Goal: Obtain resource: Download file/media

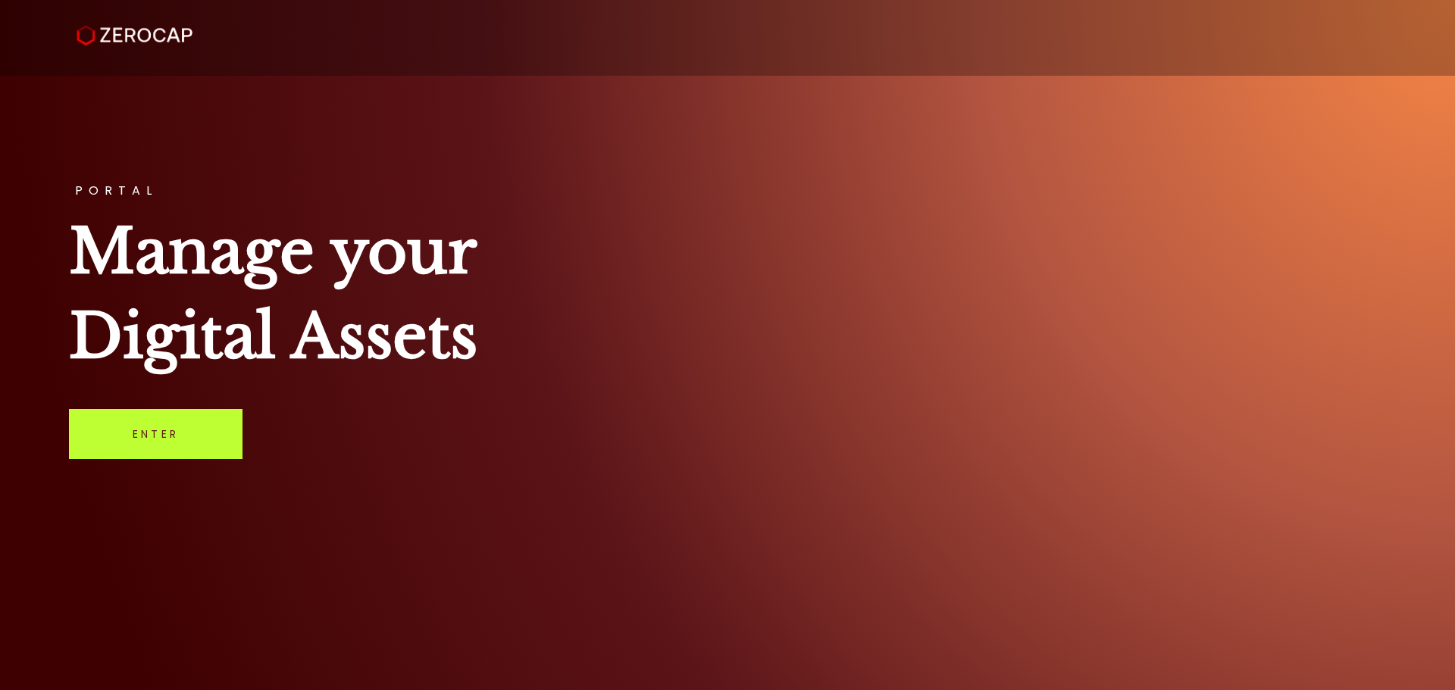
click at [192, 440] on link "Enter" at bounding box center [156, 434] width 174 height 50
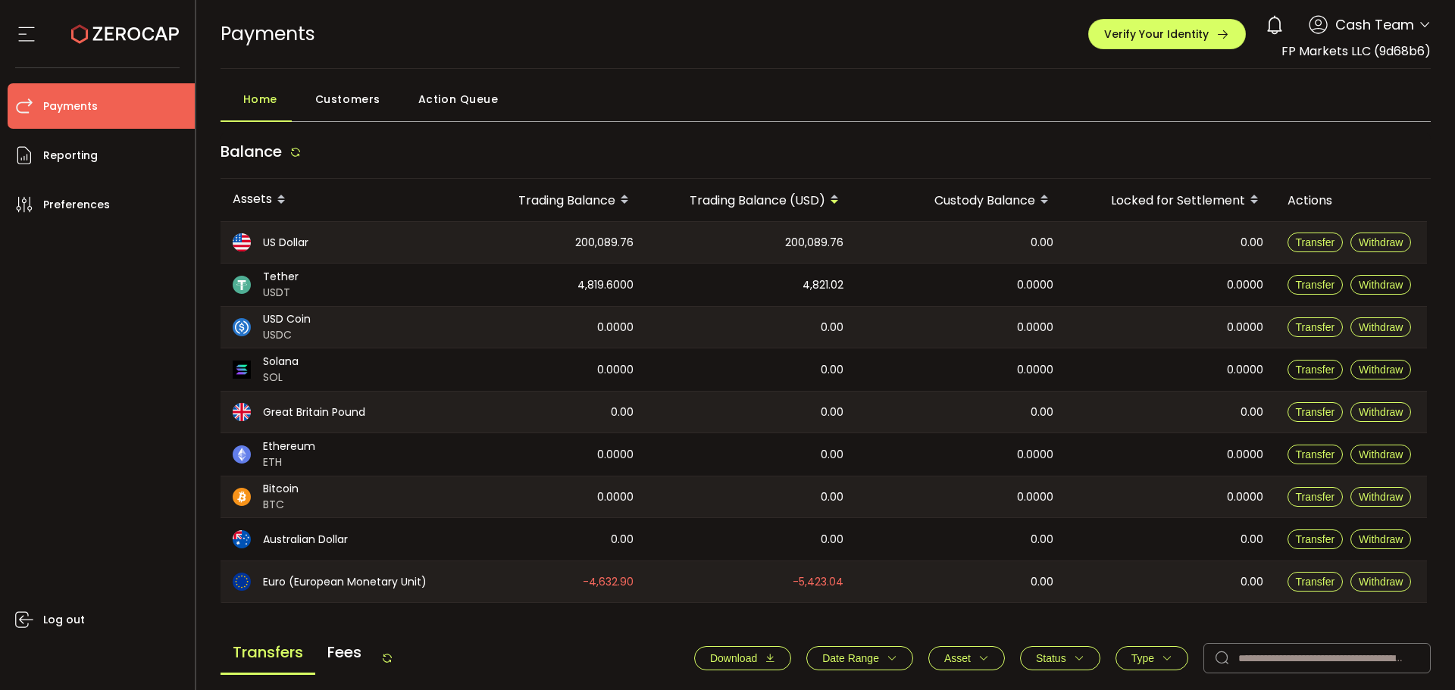
click at [551, 622] on main "Balance Assets Trading Balance Trading Balance (USD) Custody Balance Locked for…" at bounding box center [826, 671] width 1211 height 1076
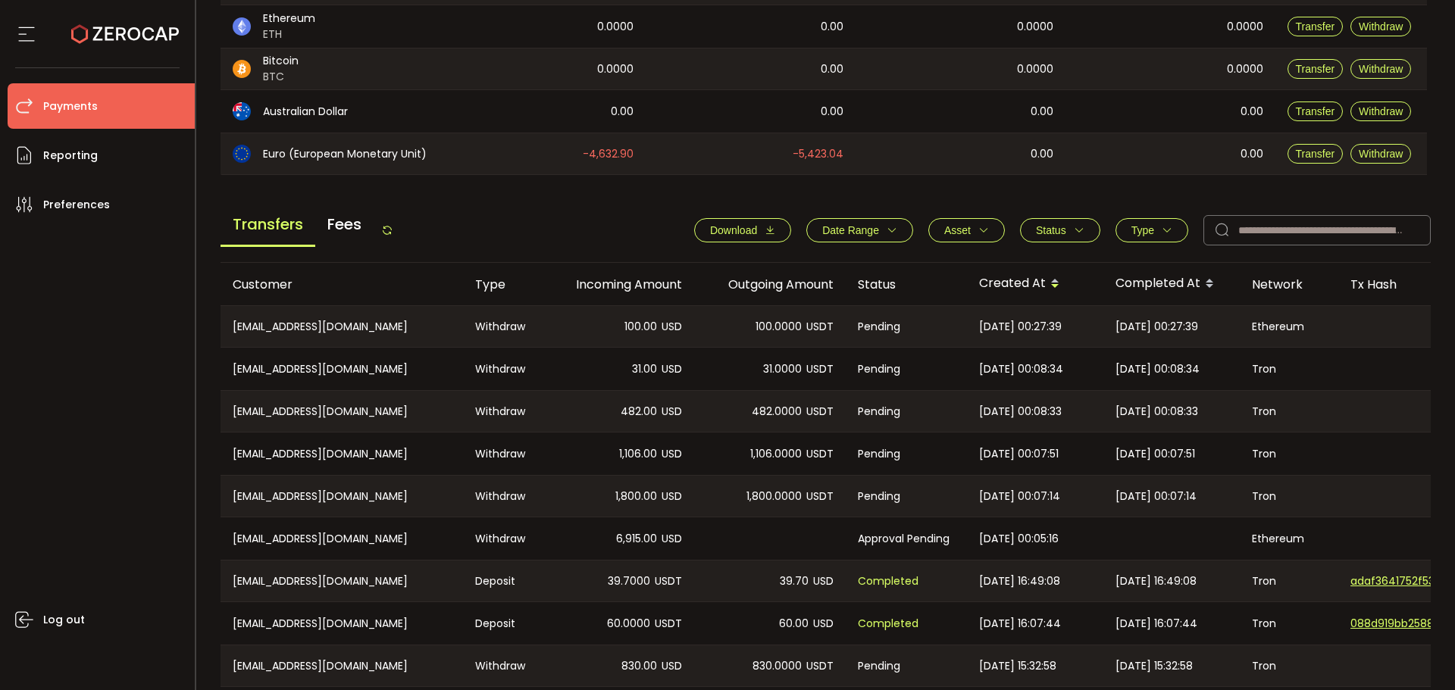
scroll to position [530, 0]
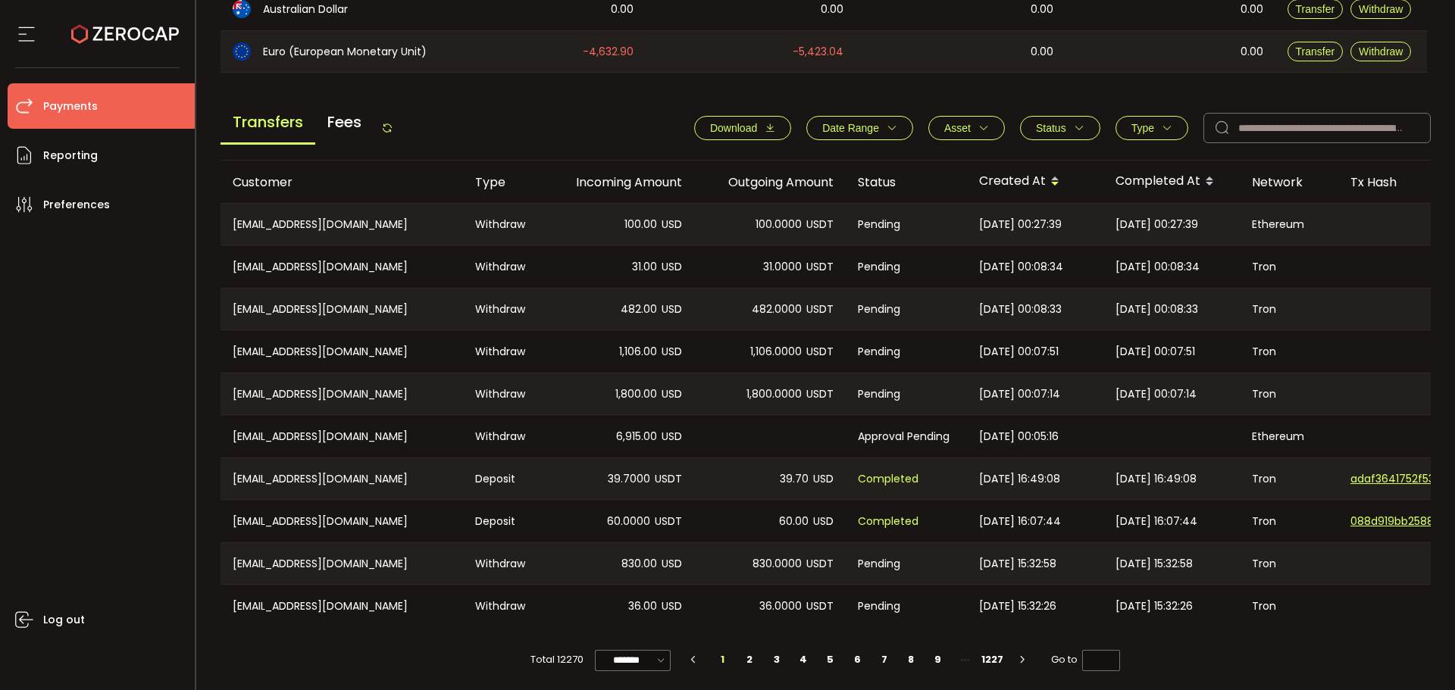
click at [732, 127] on span "Download" at bounding box center [733, 128] width 47 height 12
